Goal: Task Accomplishment & Management: Complete application form

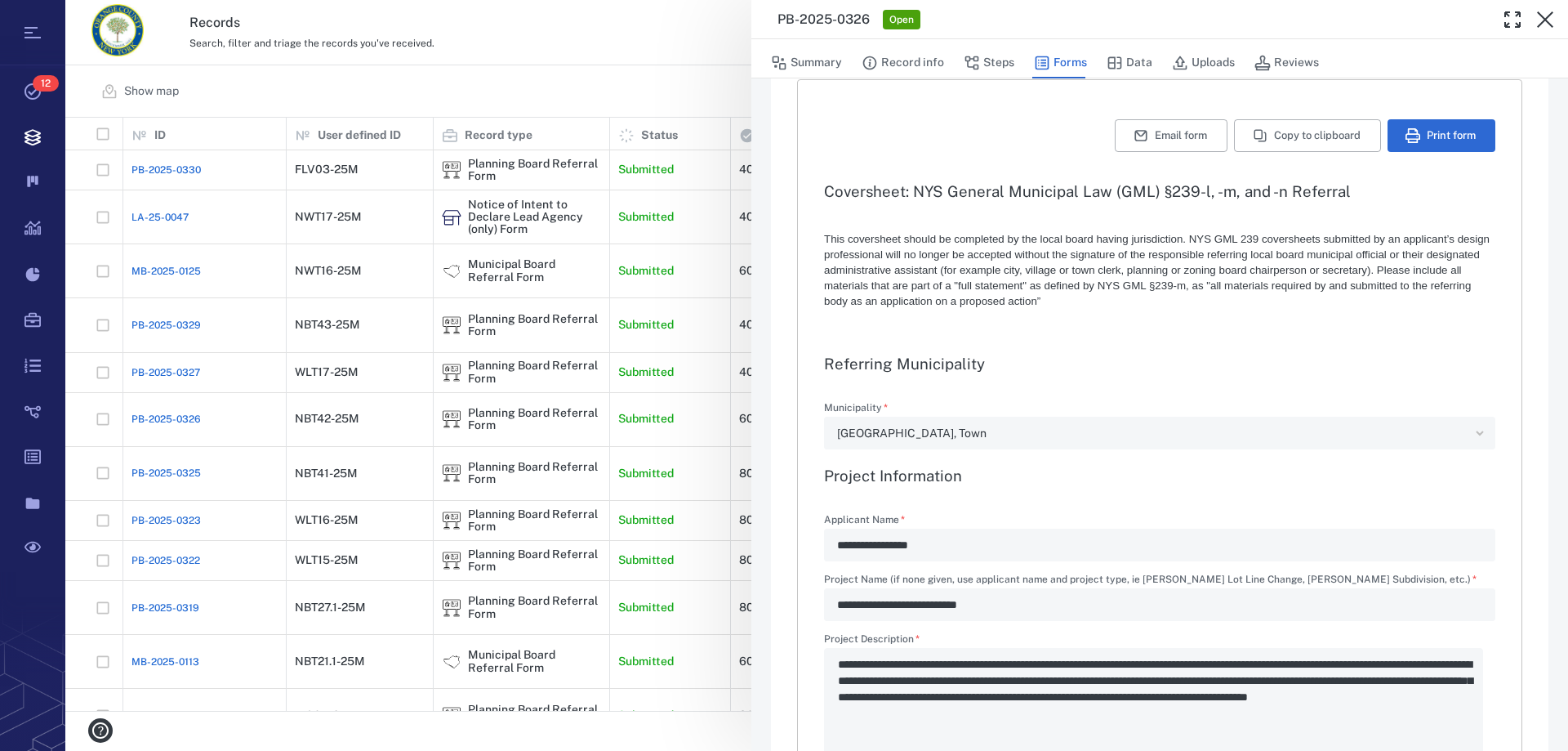
scroll to position [163, 0]
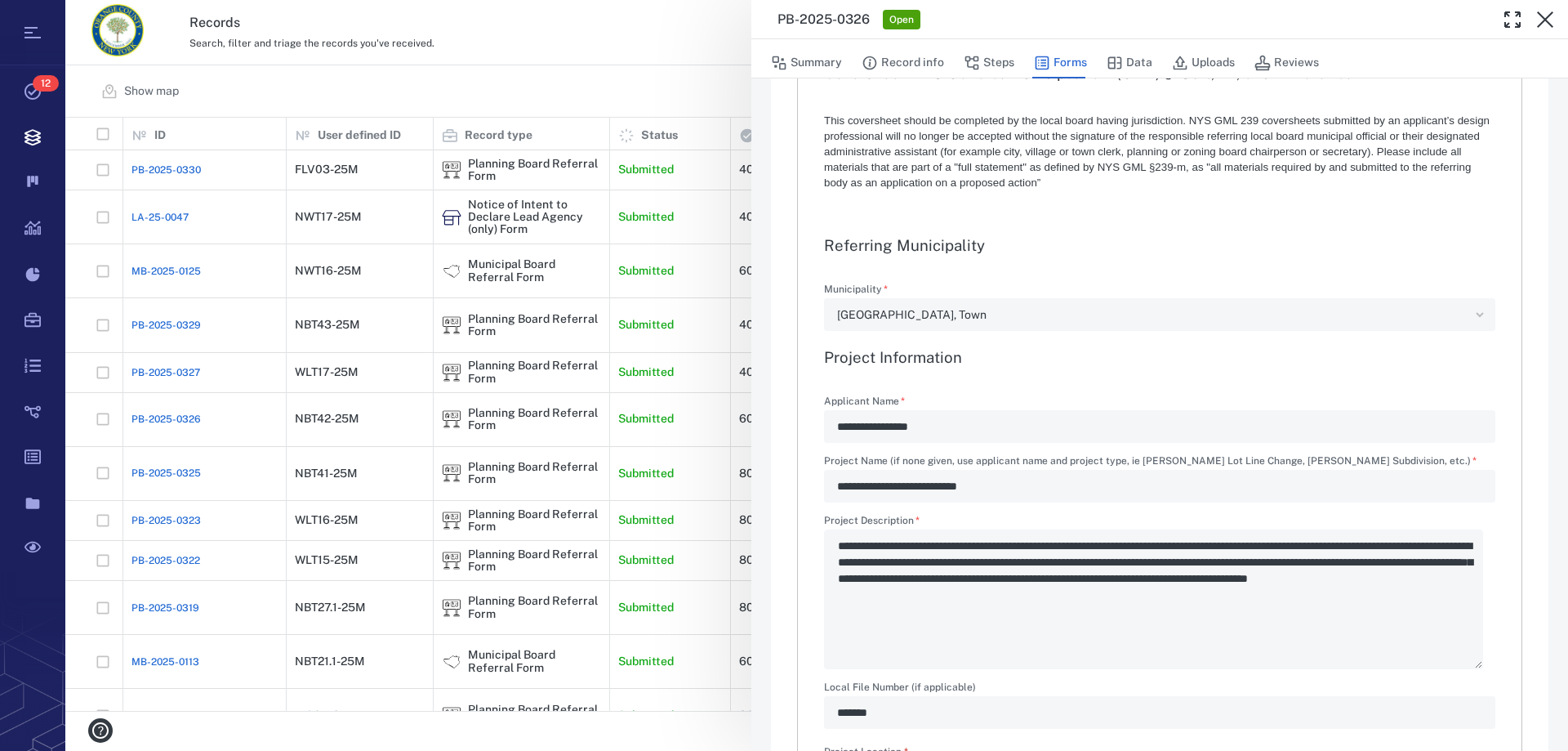
click at [749, 420] on div "**********" at bounding box center [816, 376] width 1503 height 751
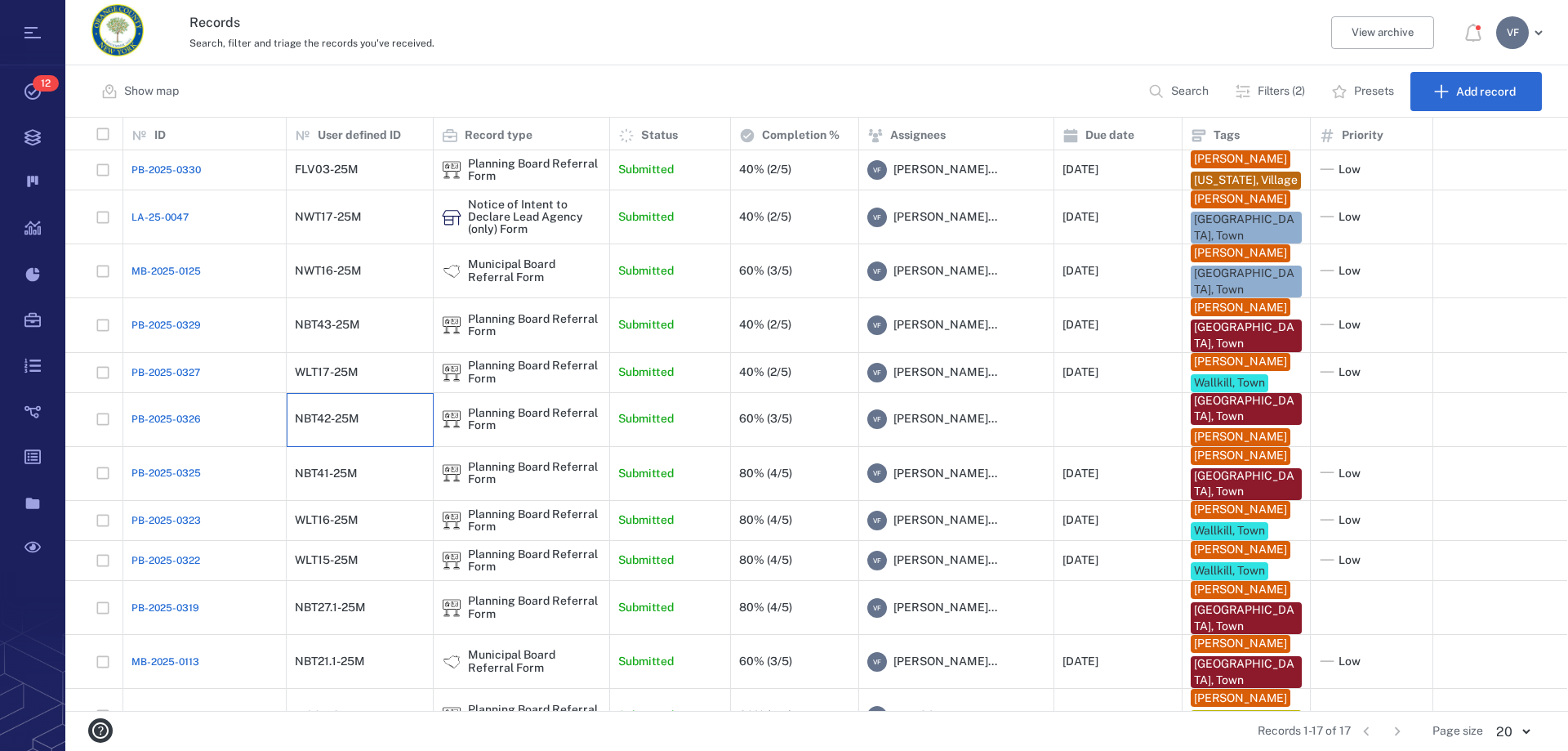
click at [377, 435] on div "NBT42-25M" at bounding box center [360, 418] width 130 height 33
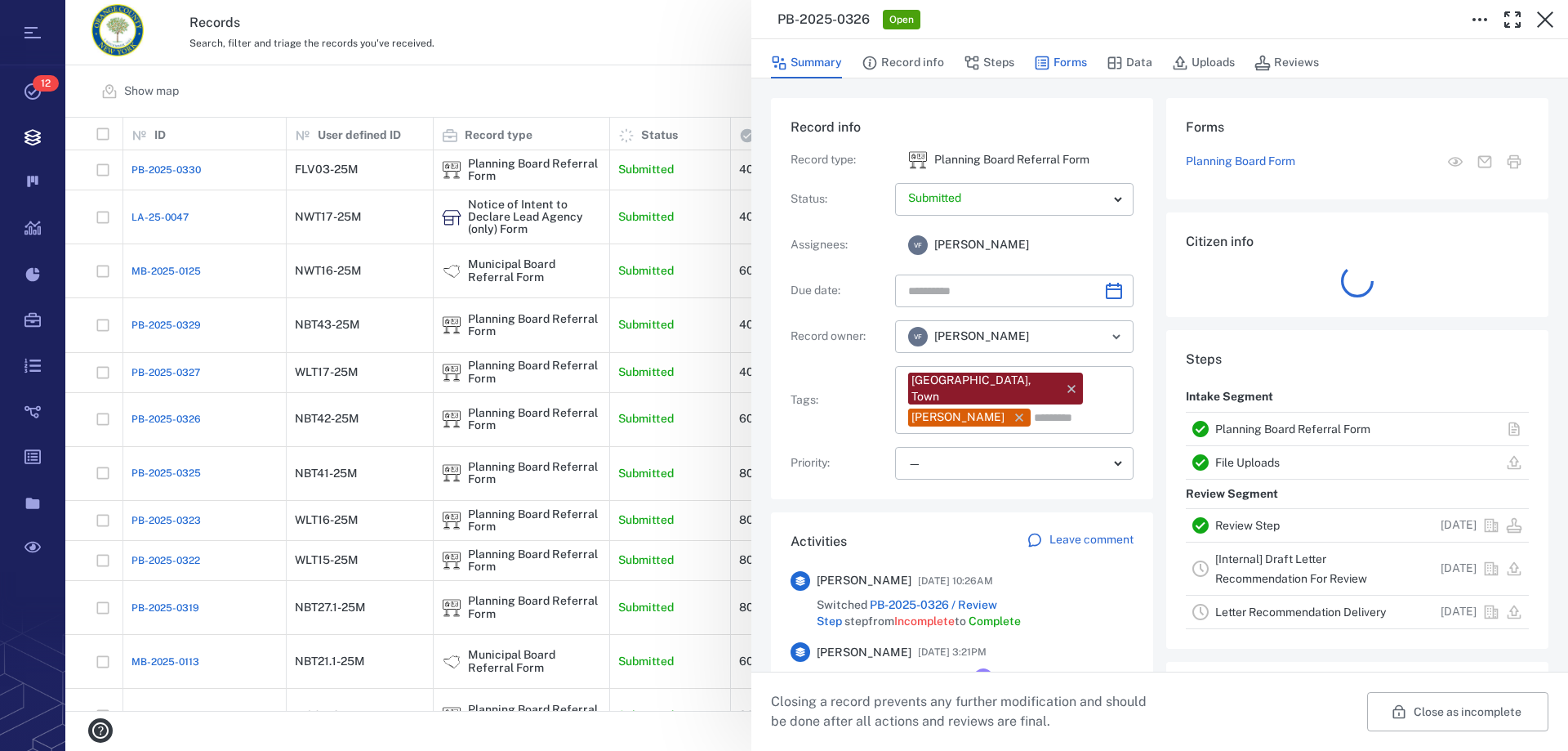
click at [1069, 54] on button "Forms" at bounding box center [1060, 62] width 54 height 31
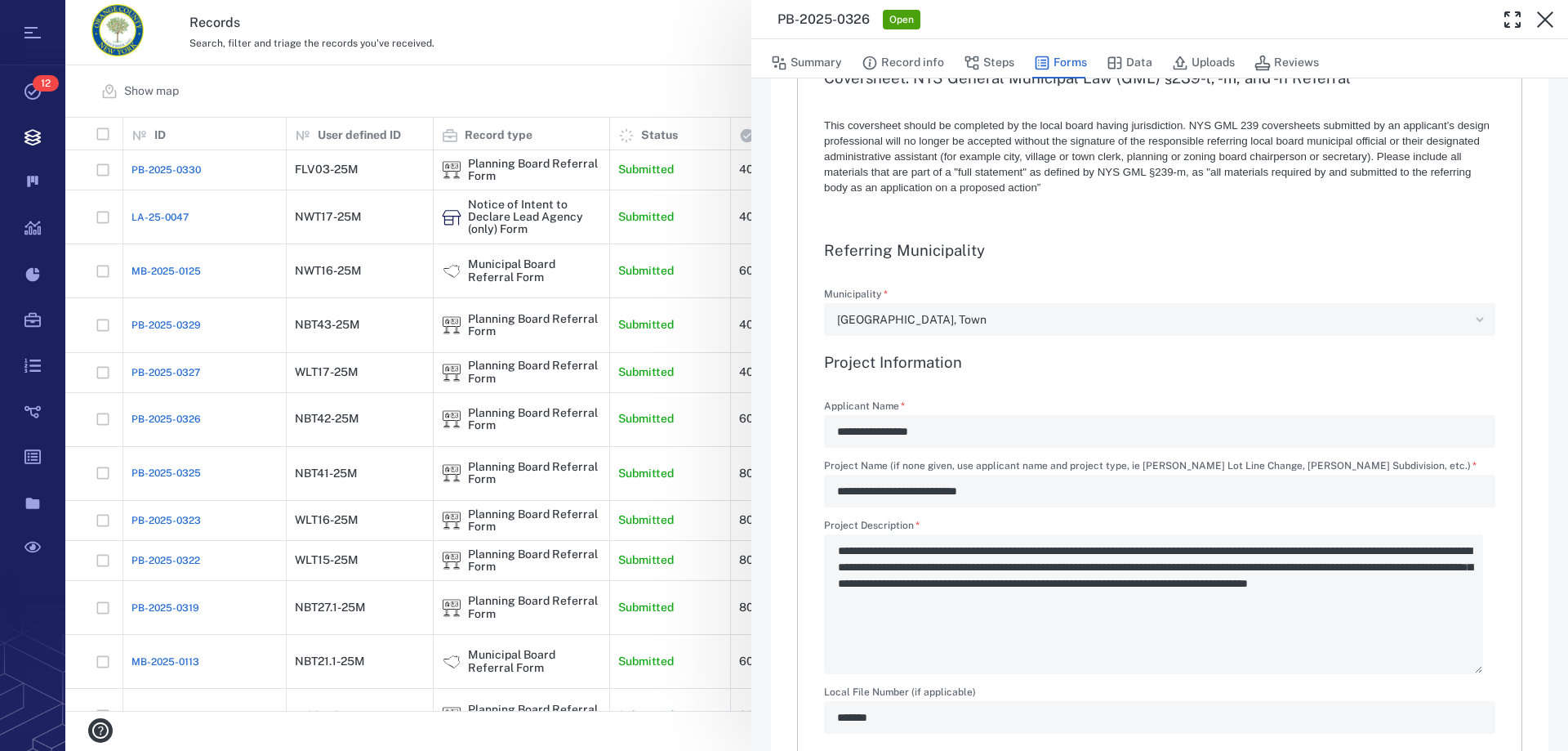
scroll to position [163, 0]
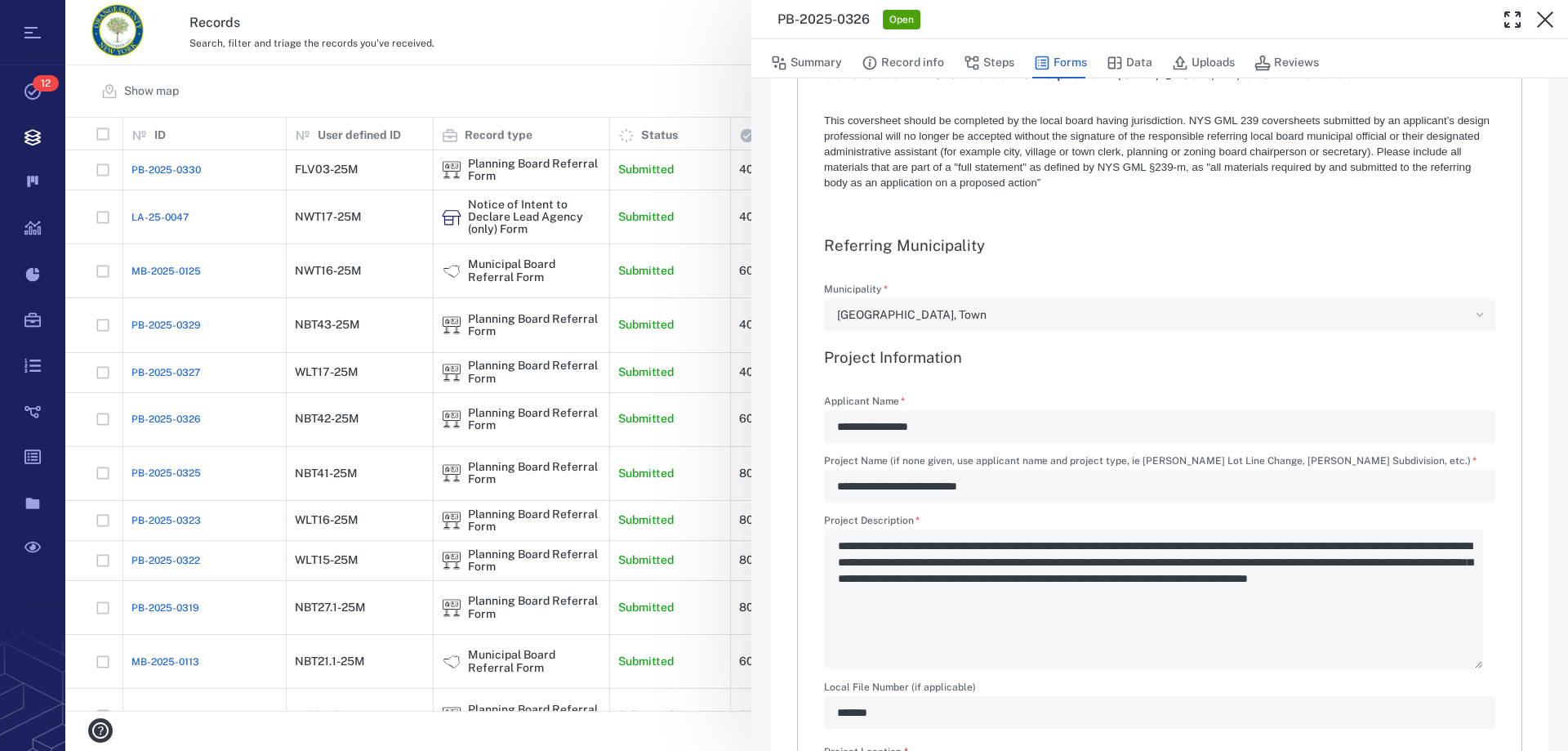
click at [836, 414] on div "**********" at bounding box center [1159, 426] width 672 height 33
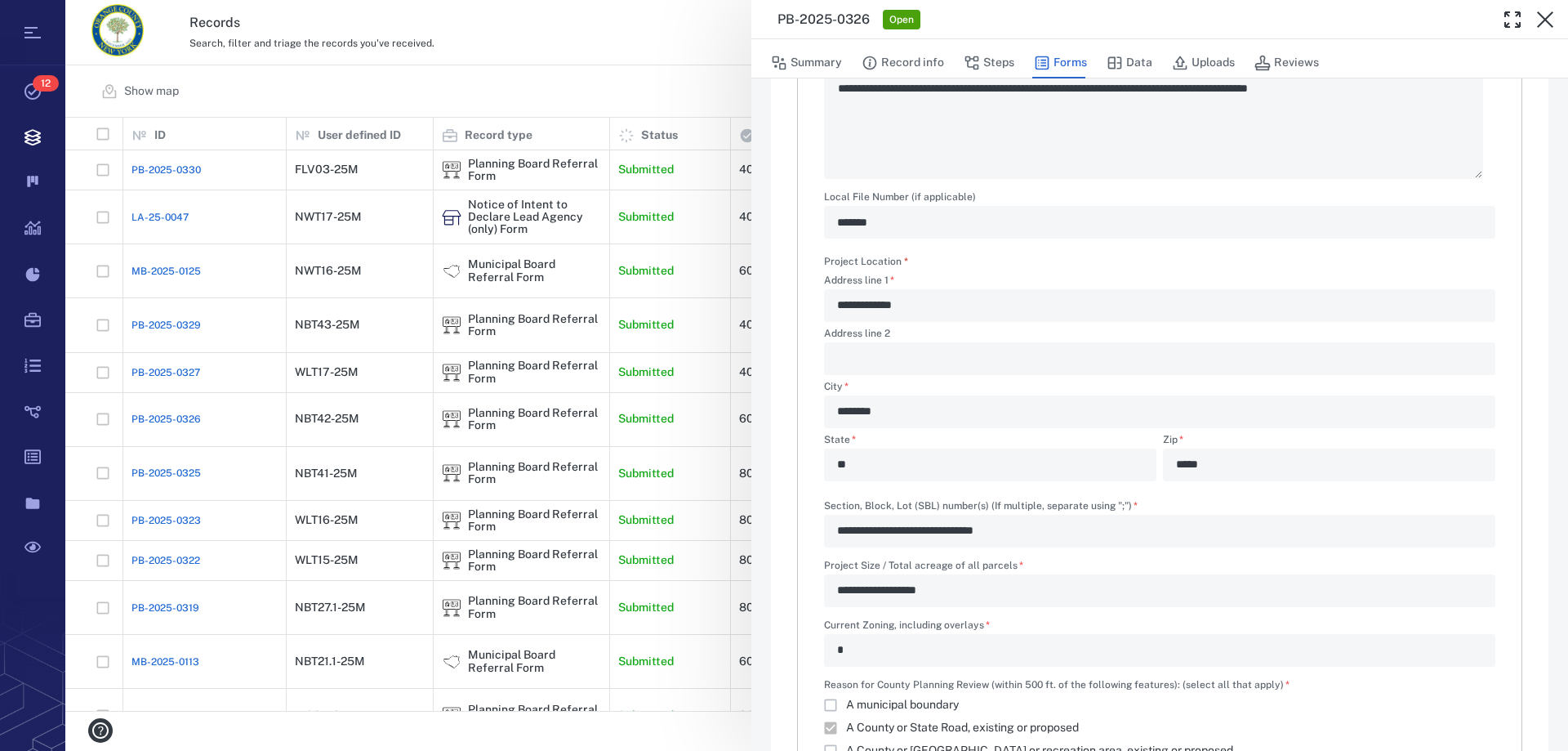
scroll to position [572, 0]
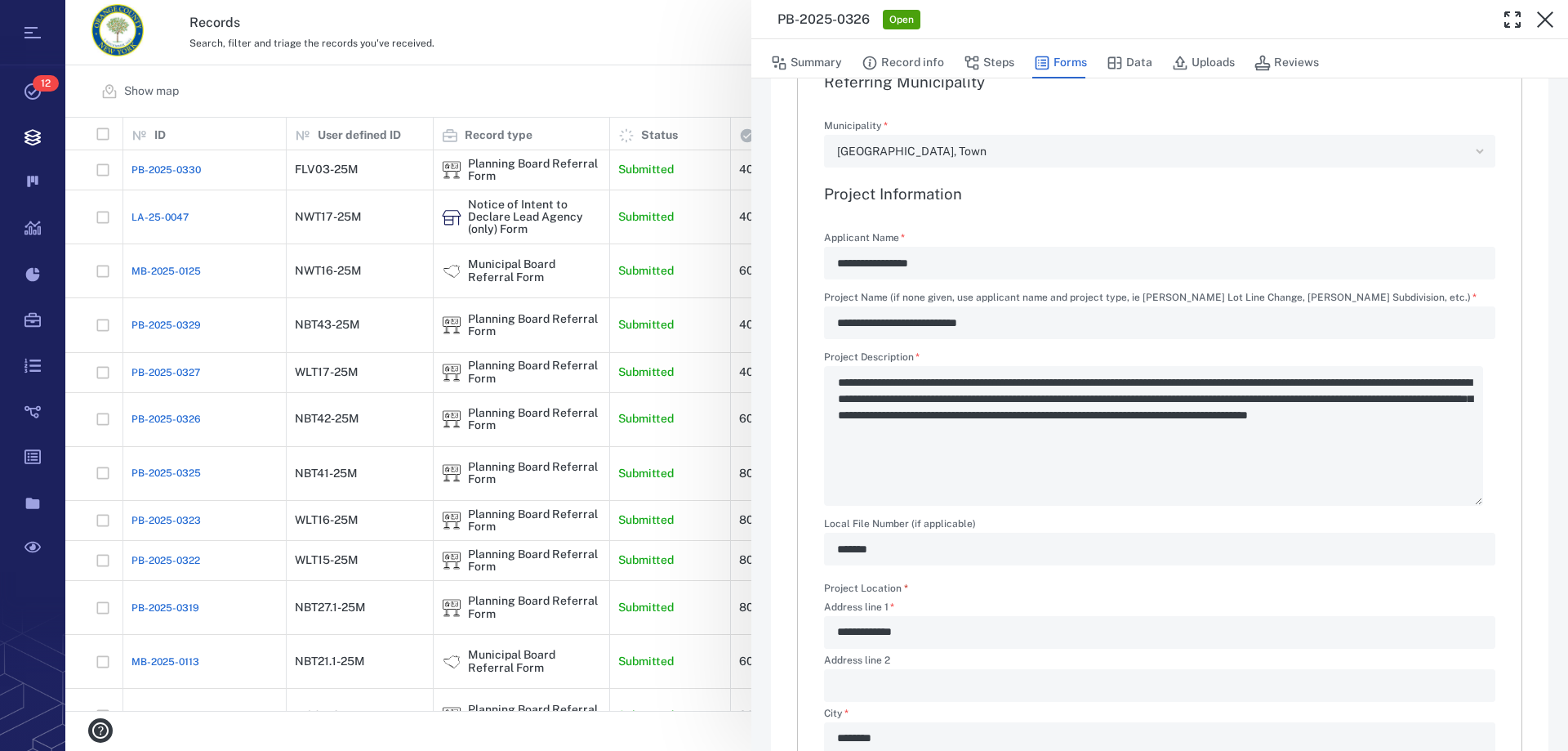
scroll to position [287, 0]
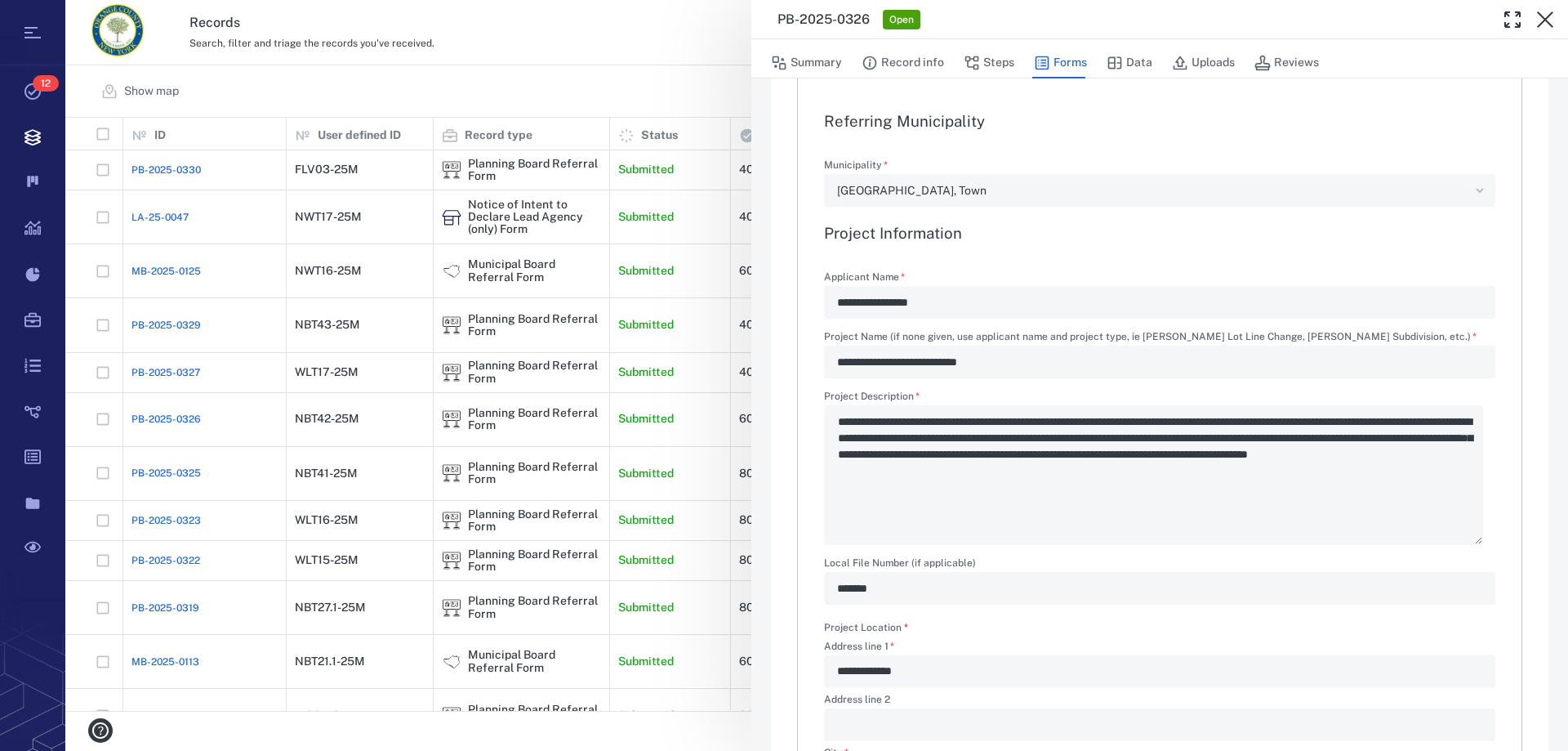
drag, startPoint x: 1325, startPoint y: 13, endPoint x: 1327, endPoint y: 87, distance: 74.0
click at [1327, 87] on div "**********" at bounding box center [1160, 376] width 817 height 751
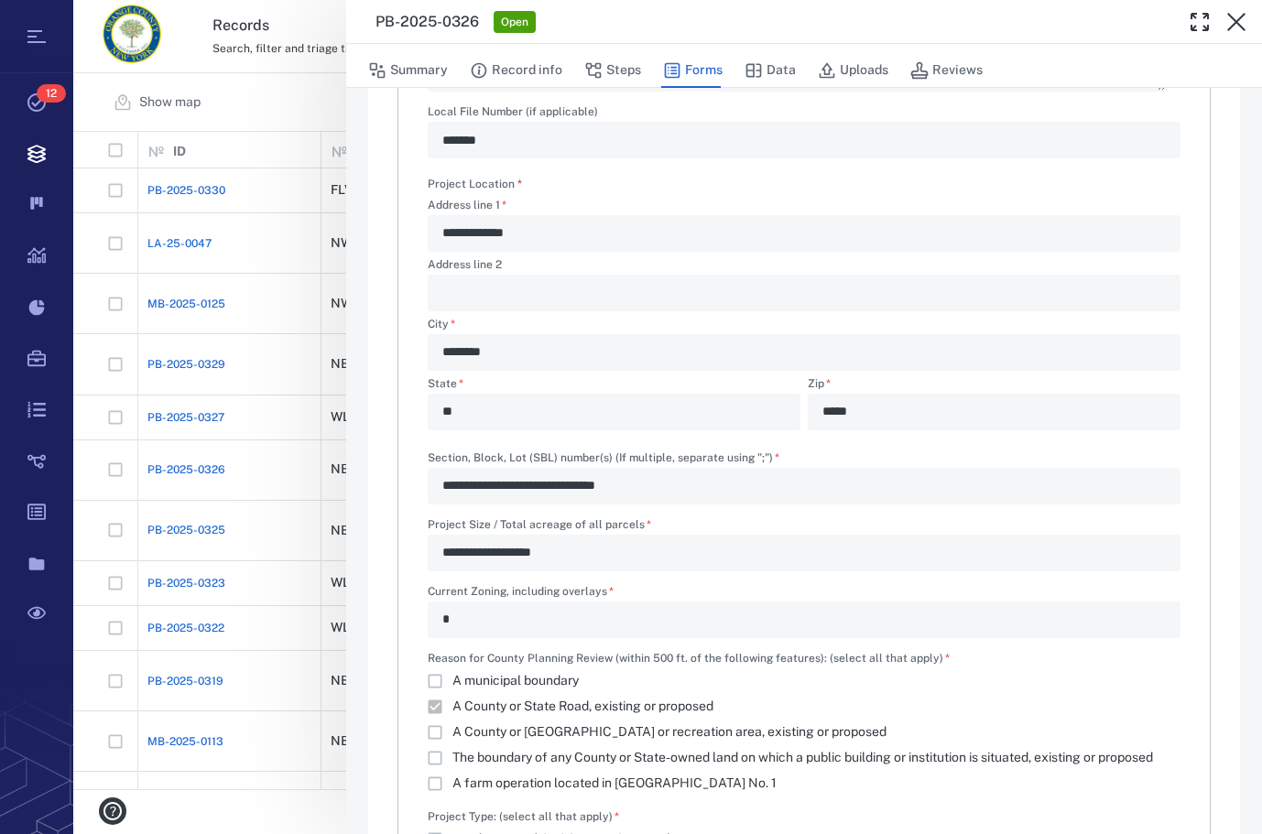
scroll to position [824, 0]
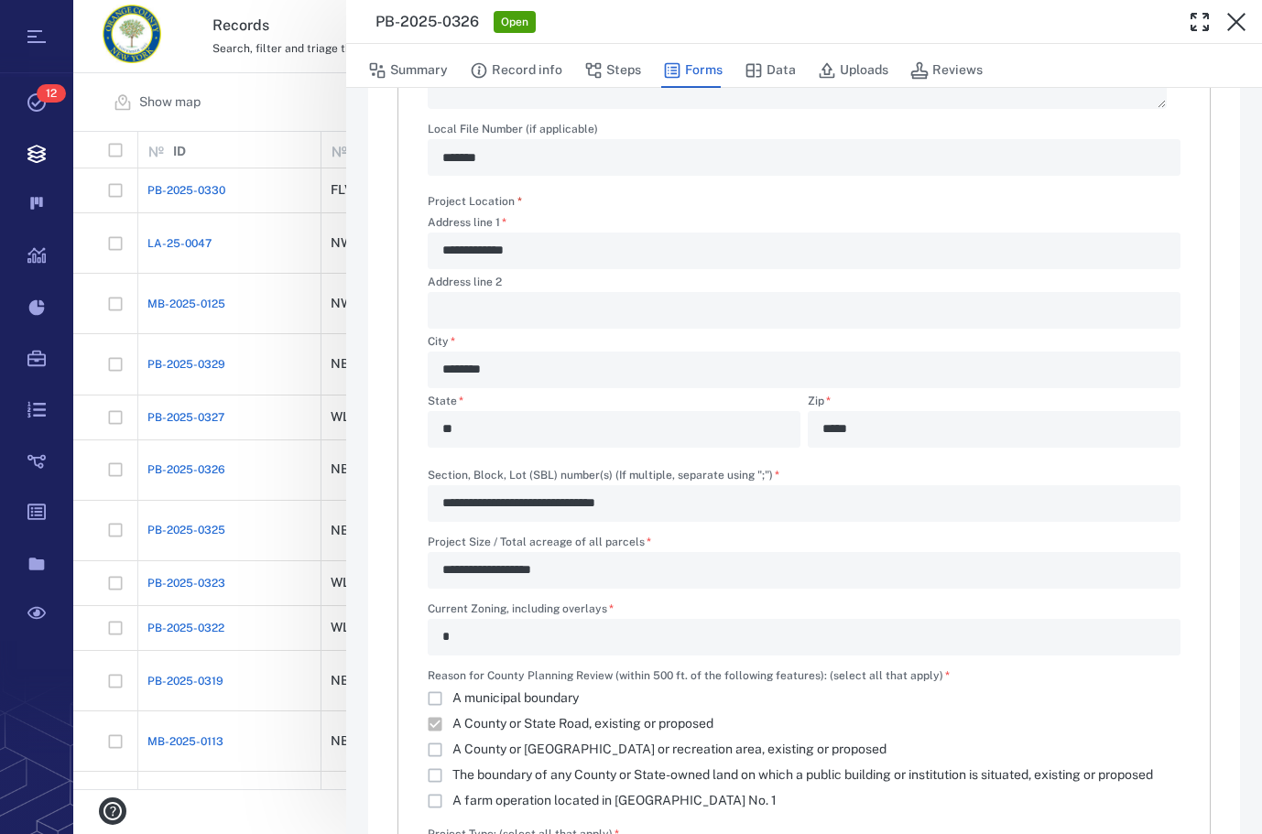
type textarea "*"
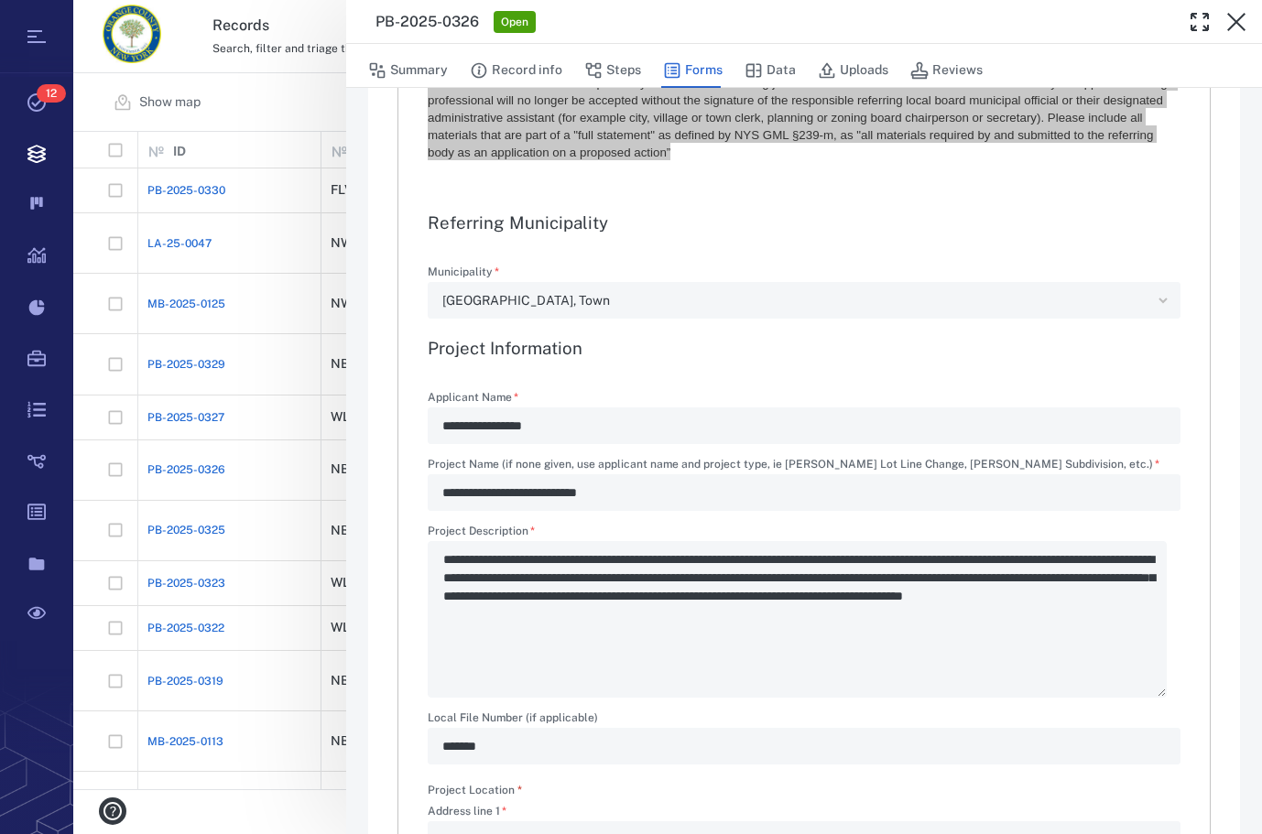
scroll to position [92, 0]
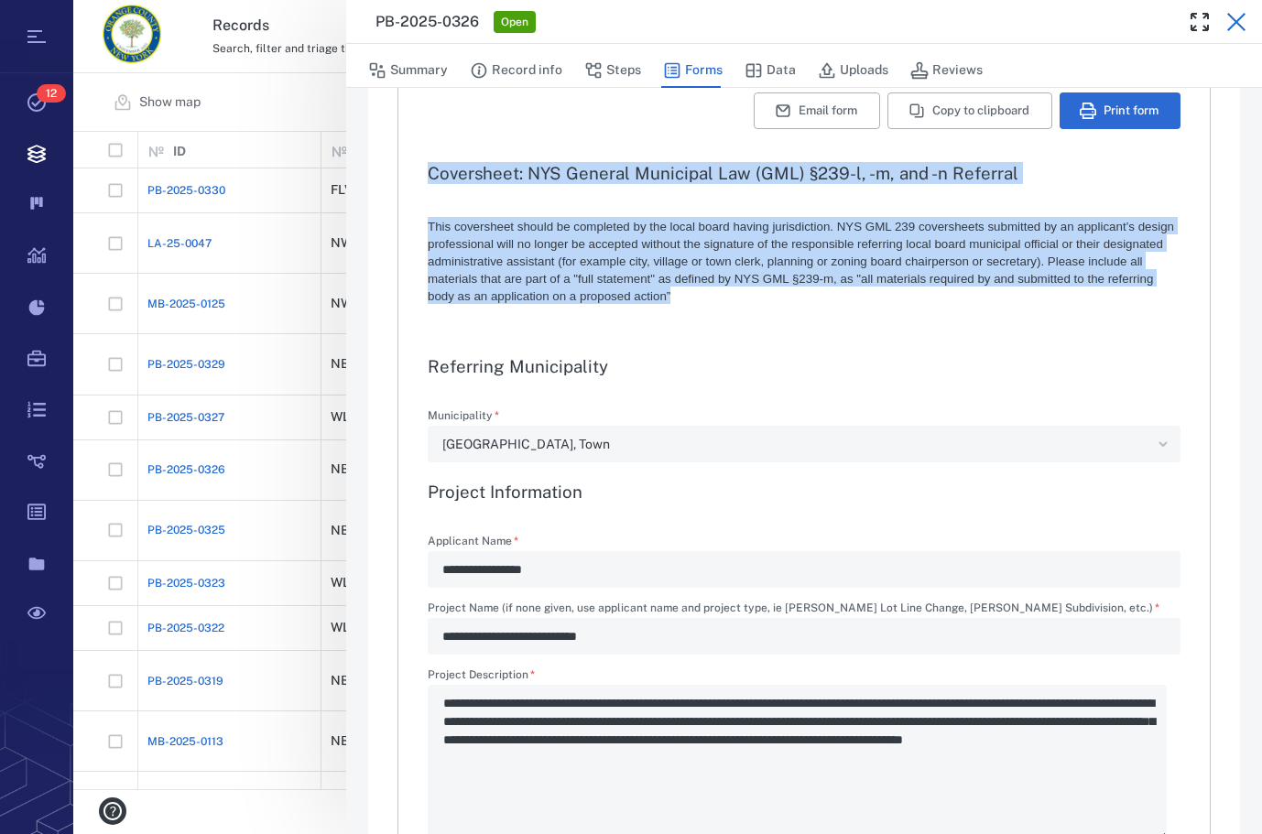
click at [1226, 18] on icon "button" at bounding box center [1236, 22] width 22 height 22
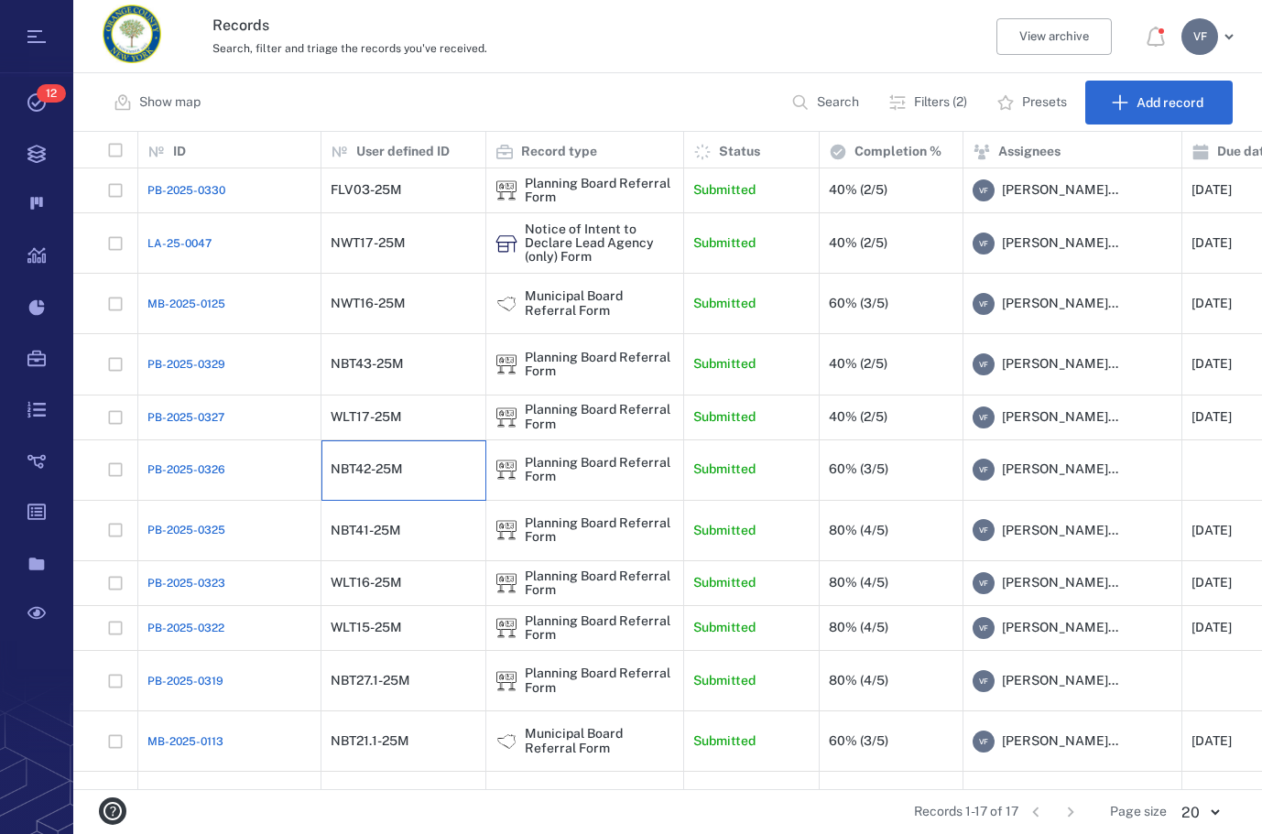
click at [360, 476] on div "NBT42-25M" at bounding box center [367, 469] width 72 height 14
click at [382, 476] on div "NBT42-25M" at bounding box center [367, 469] width 72 height 14
click at [1036, 479] on span "[PERSON_NAME]..." at bounding box center [1060, 470] width 116 height 18
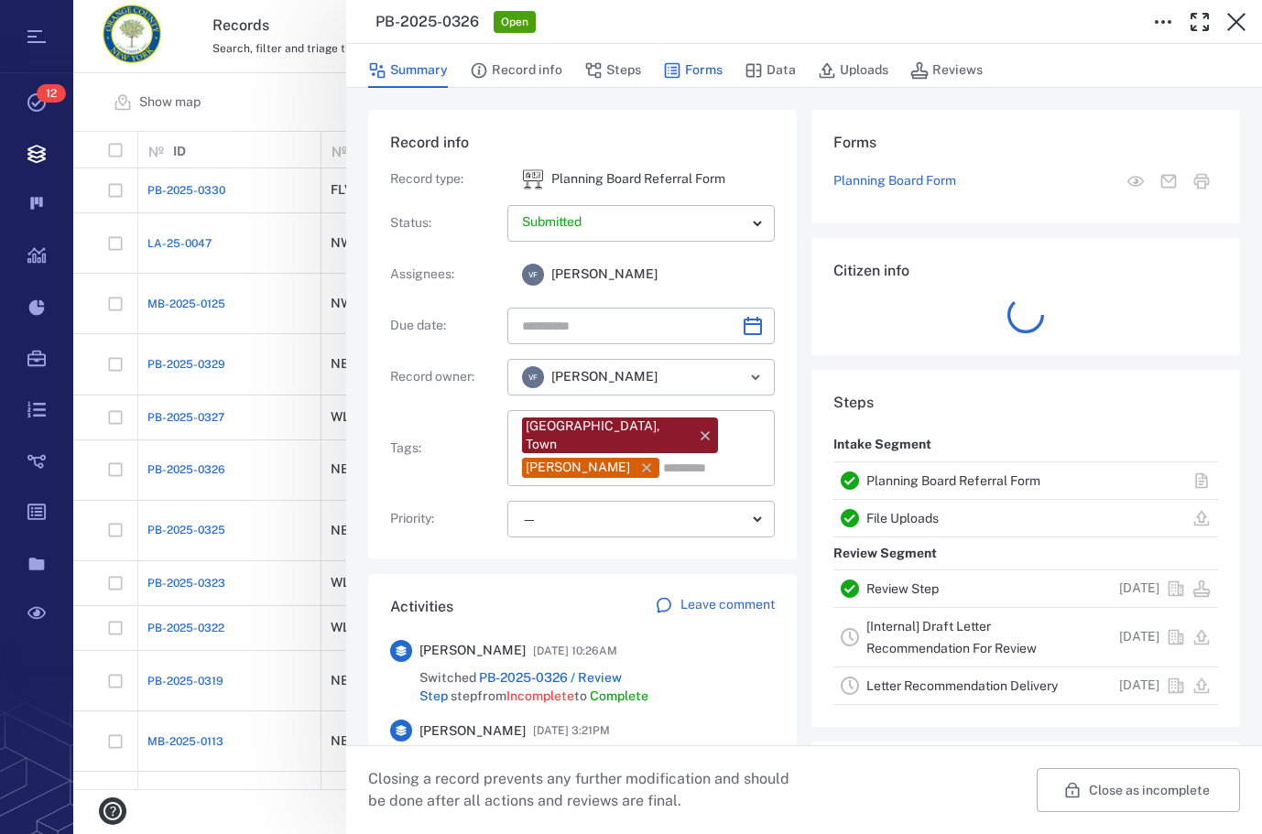
click at [696, 77] on button "Forms" at bounding box center [693, 70] width 60 height 35
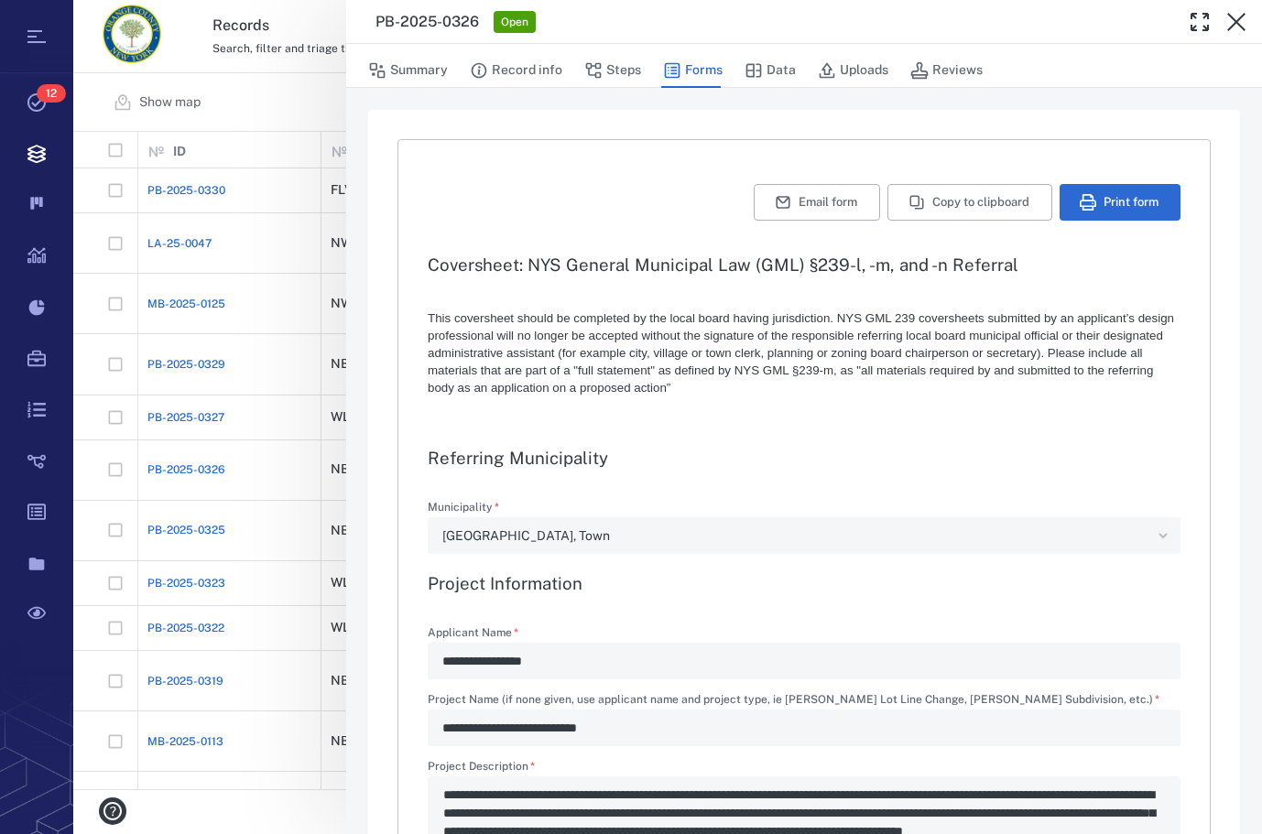
type textarea "*"
click at [1238, 24] on icon "button" at bounding box center [1236, 22] width 18 height 18
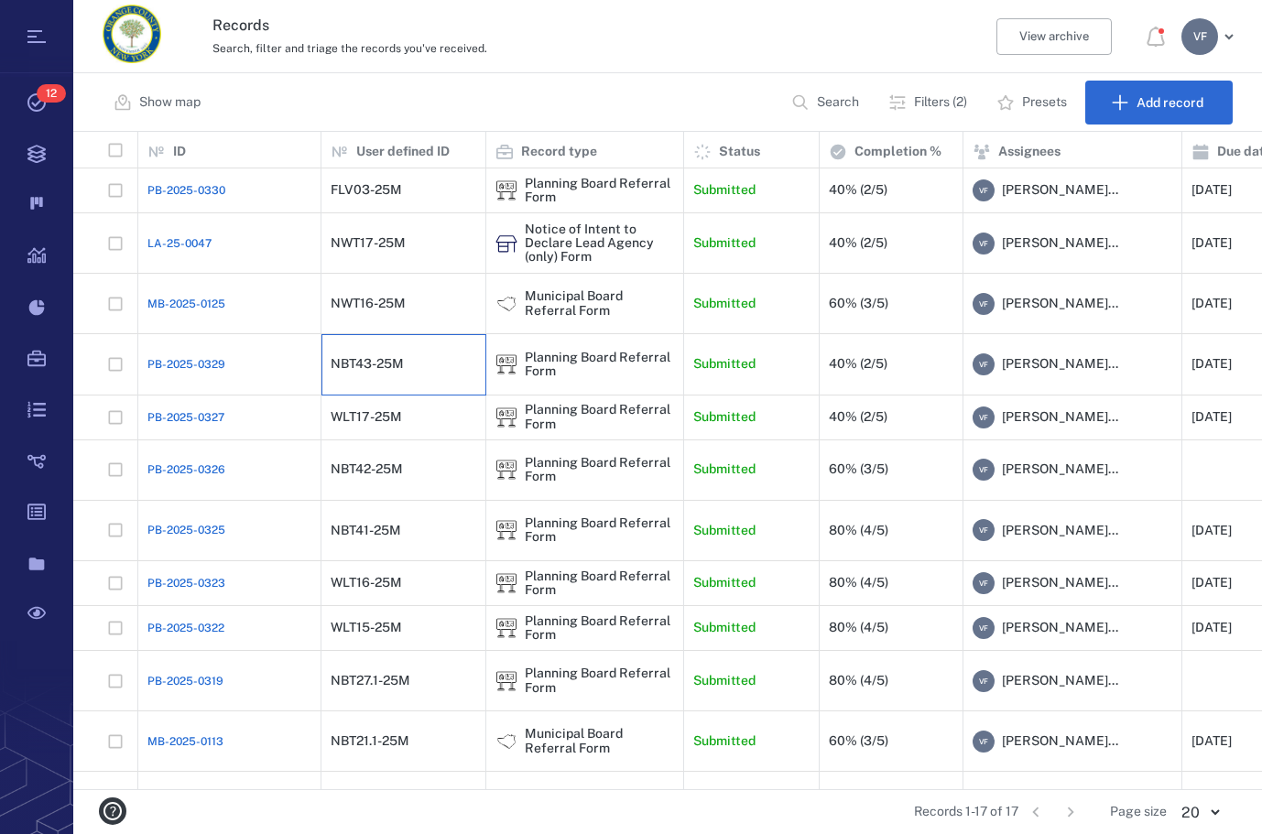
click at [413, 383] on div "NBT43-25M" at bounding box center [404, 364] width 146 height 37
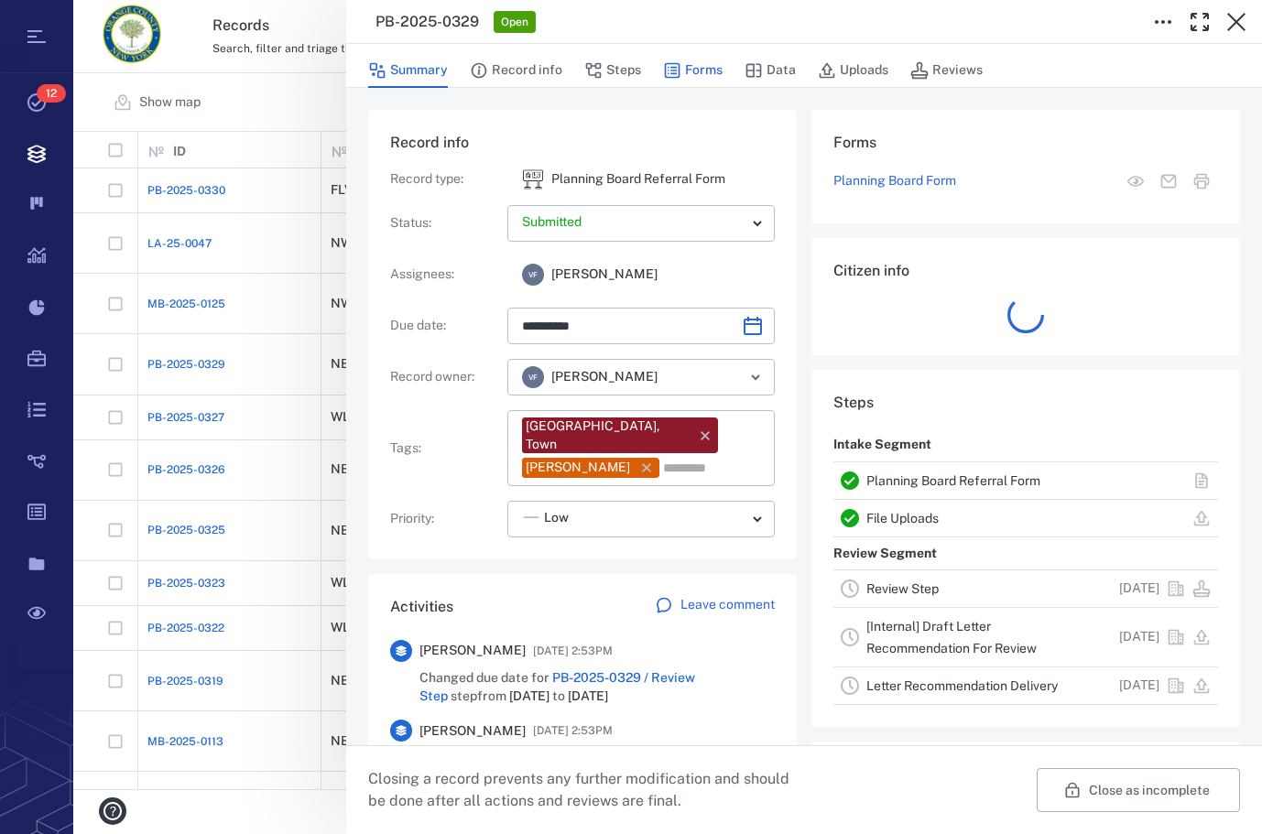
click at [685, 69] on button "Forms" at bounding box center [693, 70] width 60 height 35
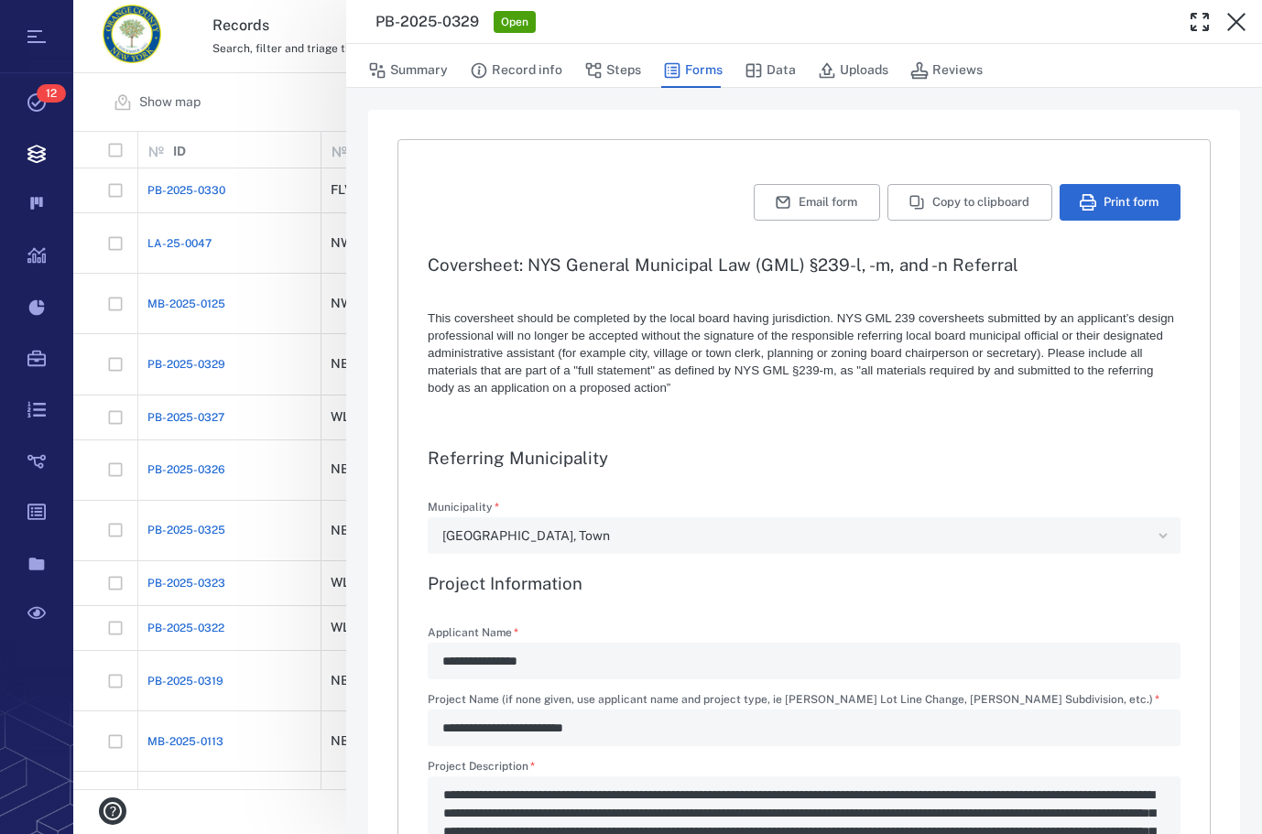
type textarea "*"
type input "**********"
type textarea "*"
